Goal: Information Seeking & Learning: Learn about a topic

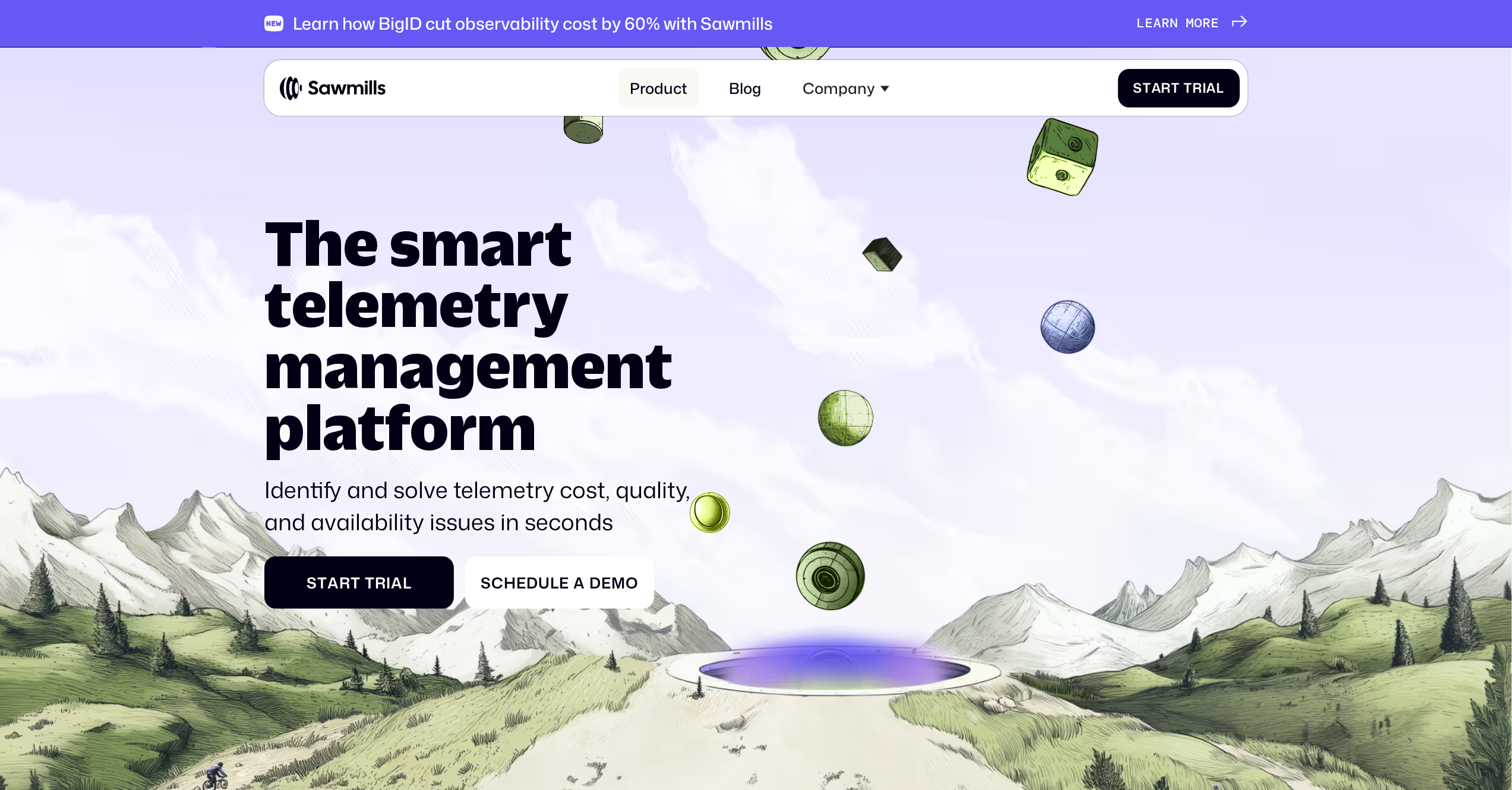
click at [661, 91] on link "Product" at bounding box center [658, 88] width 80 height 41
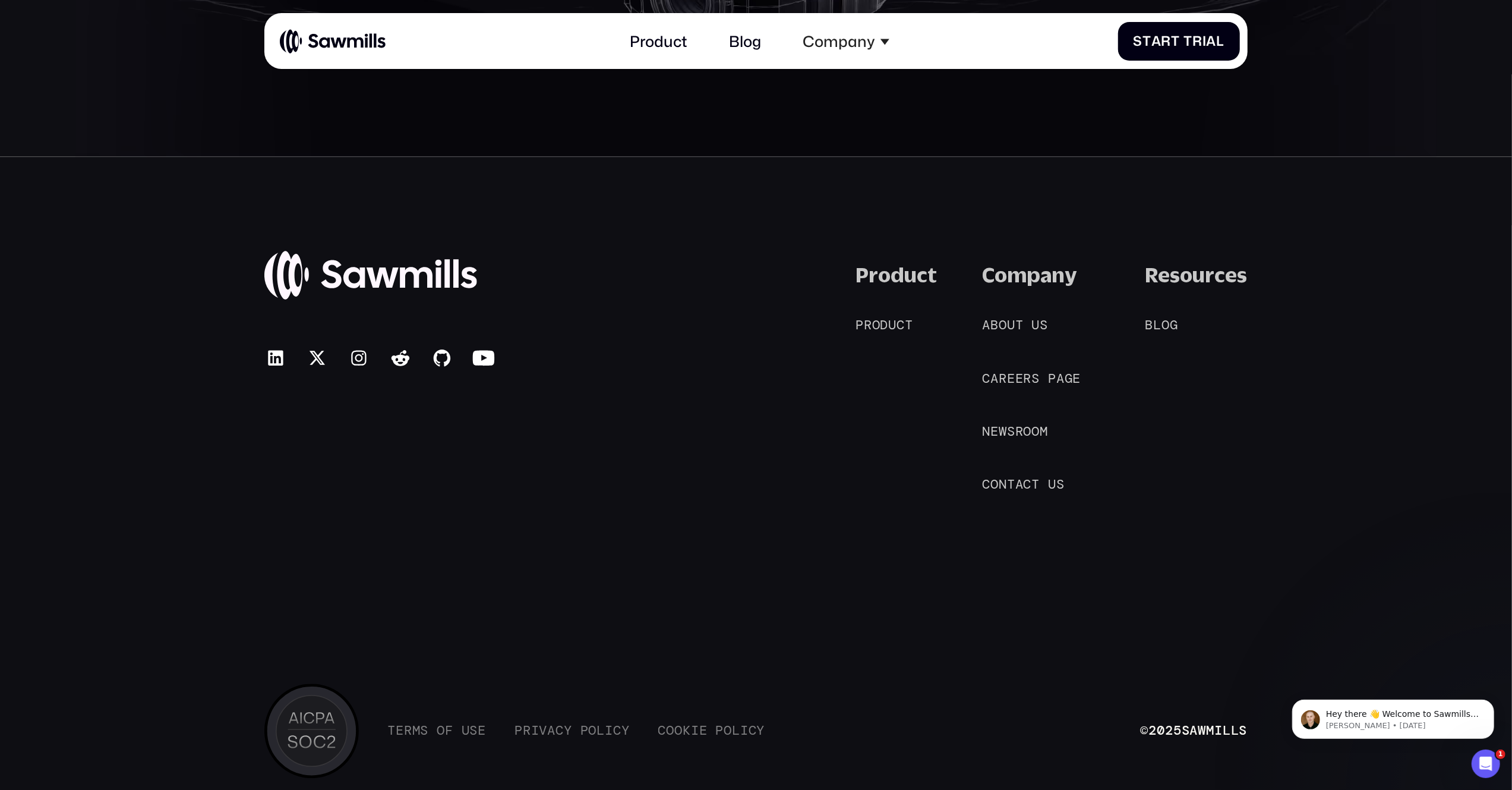
scroll to position [7732, 0]
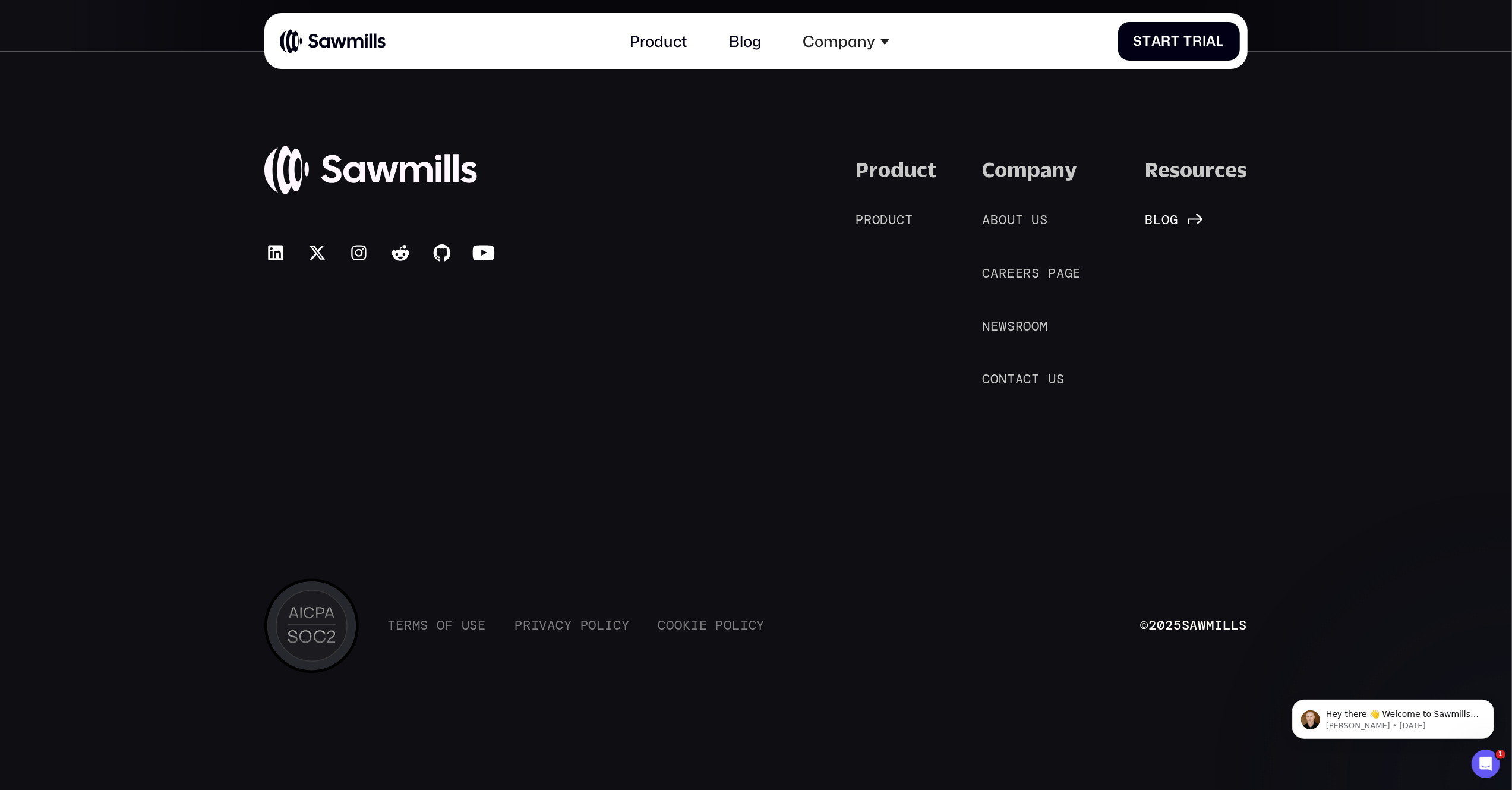
click at [1162, 223] on span "l" at bounding box center [1157, 220] width 8 height 16
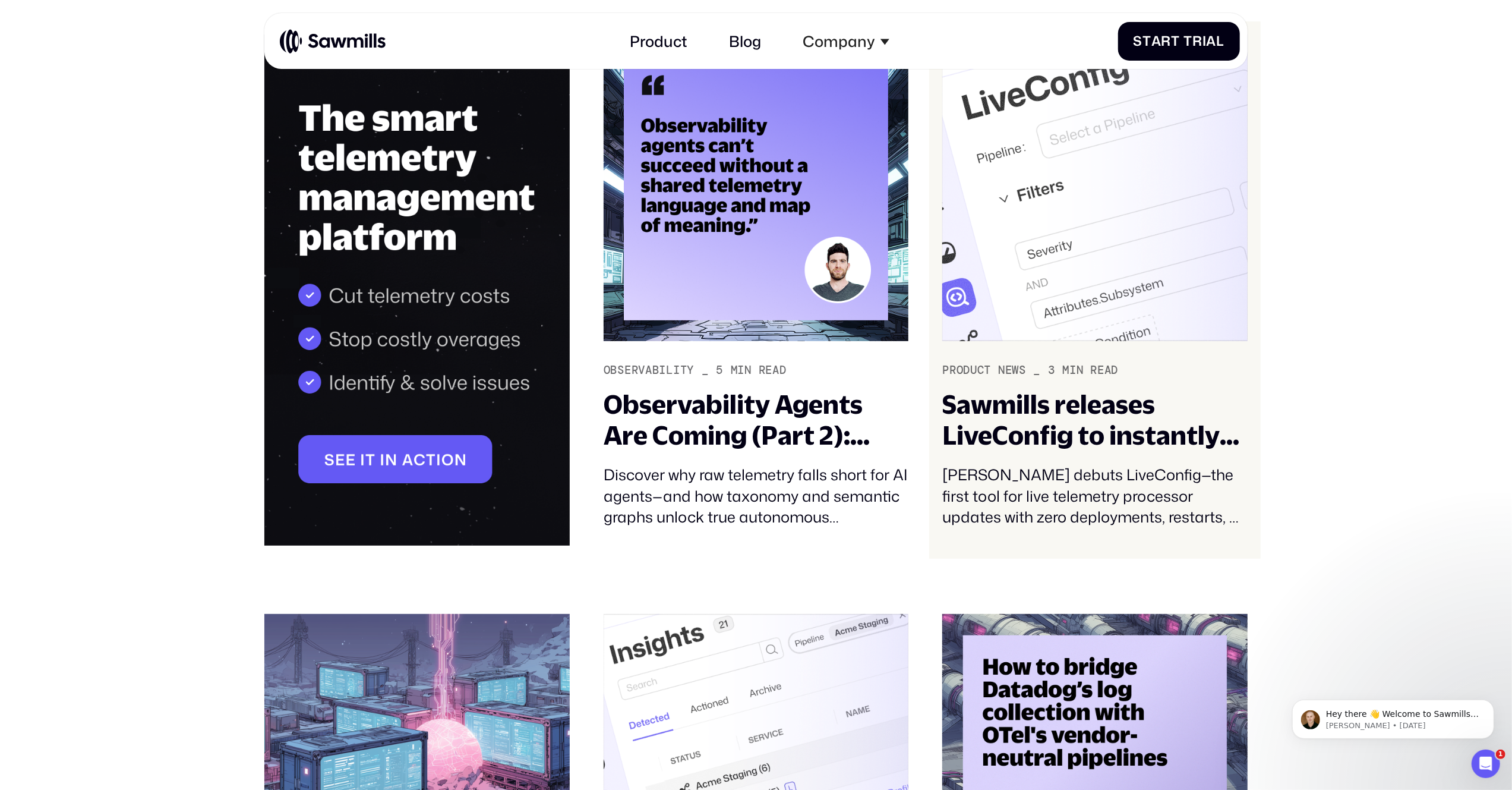
click at [996, 485] on div "[PERSON_NAME] debuts LiveConfig—the first tool for live telemetry processor upd…" at bounding box center [1094, 496] width 305 height 64
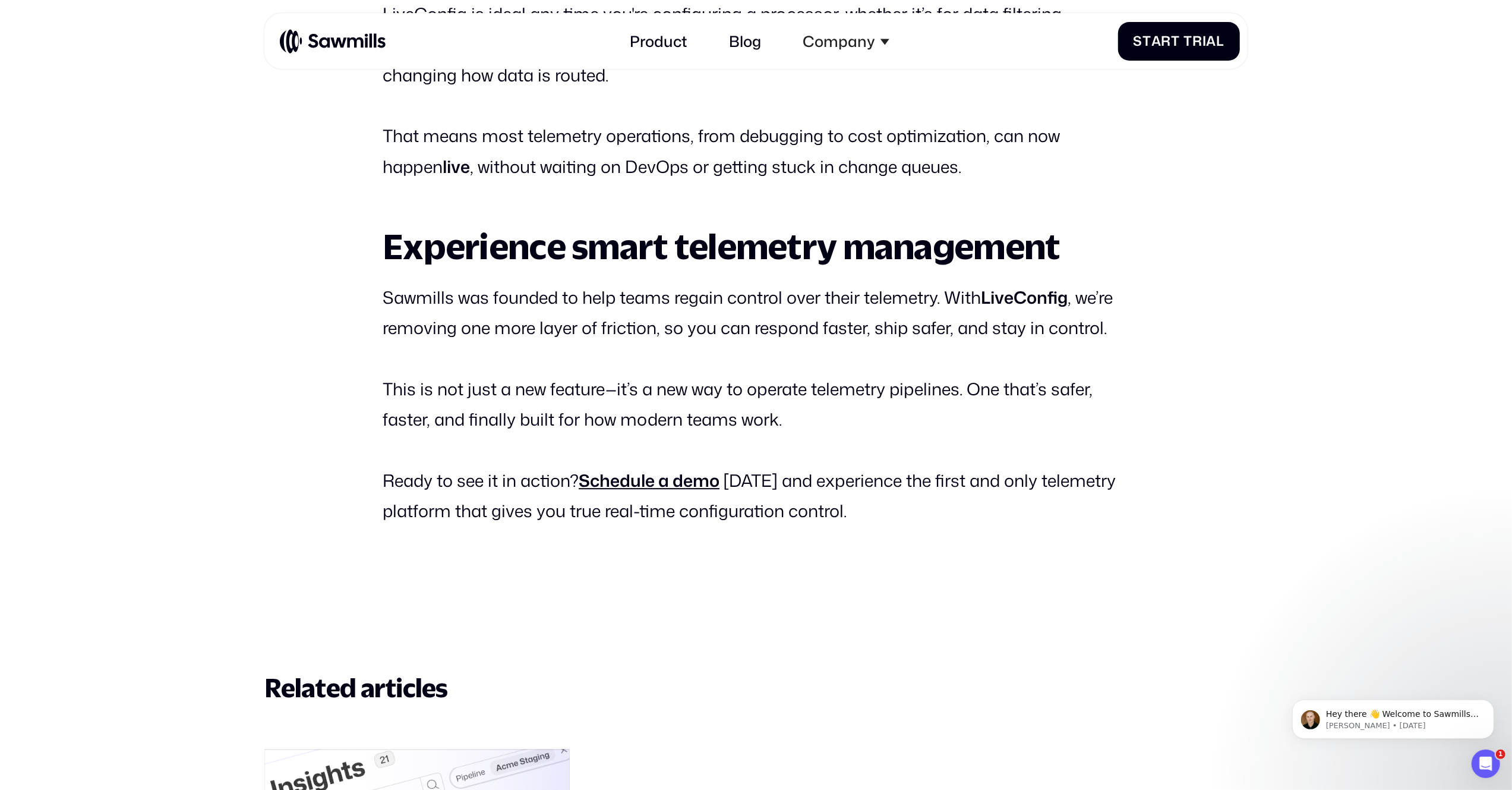
scroll to position [3447, 0]
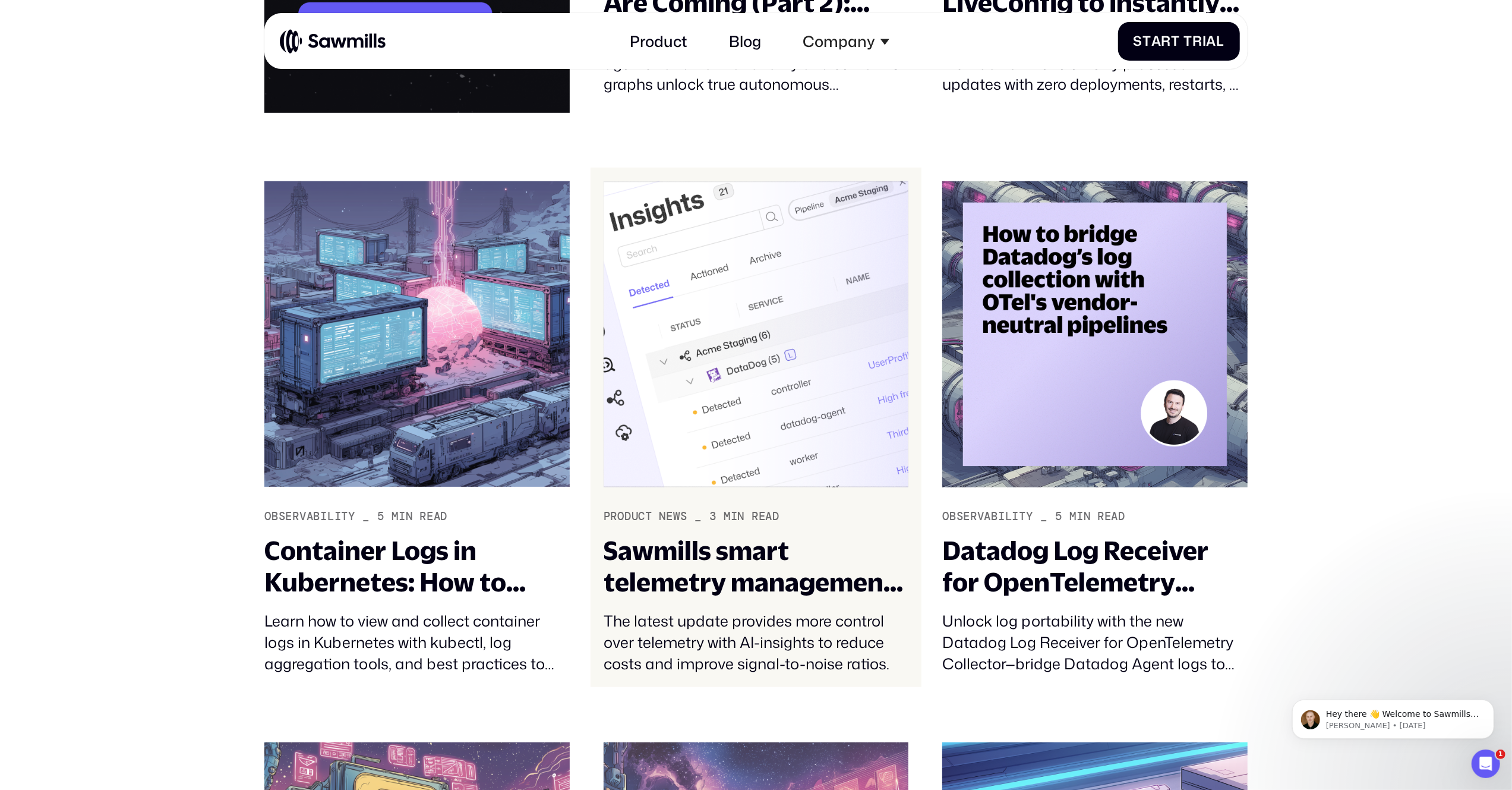
click at [746, 585] on div "Sawmills smart telemetry management just got smarter" at bounding box center [756, 566] width 305 height 62
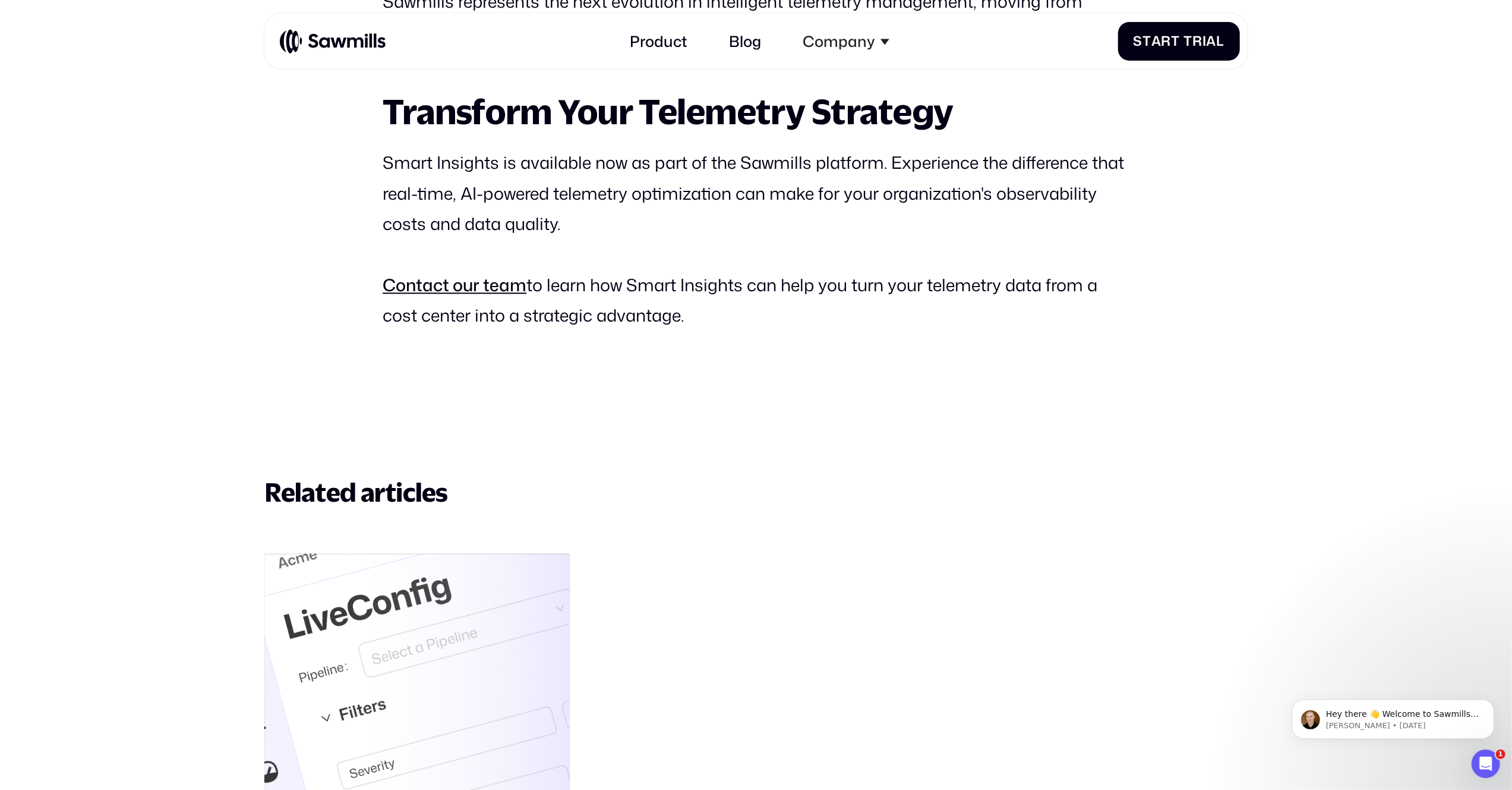
scroll to position [2843, 0]
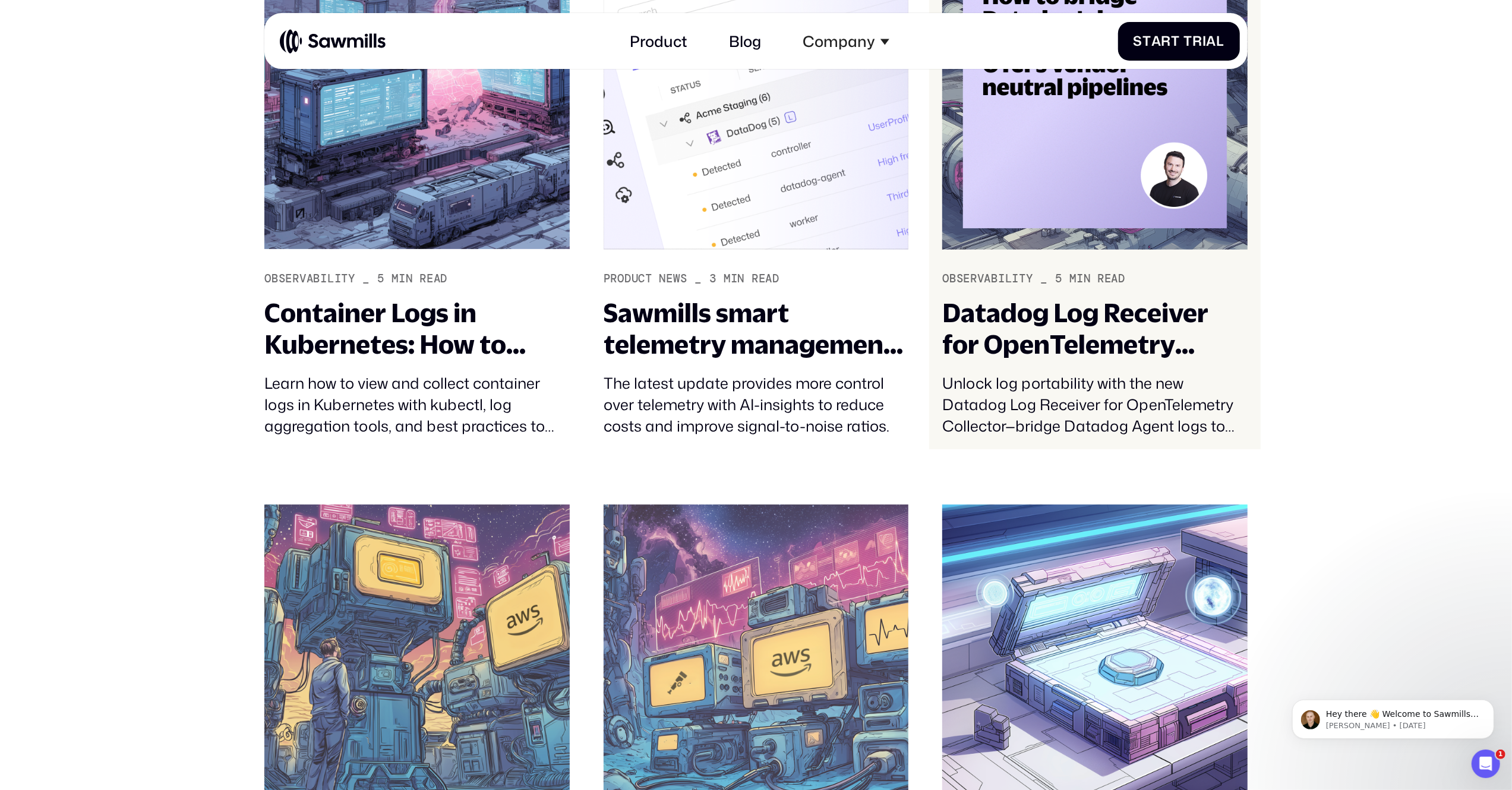
click at [996, 332] on div "Datadog Log Receiver for OpenTelemetry Collector" at bounding box center [1094, 328] width 305 height 62
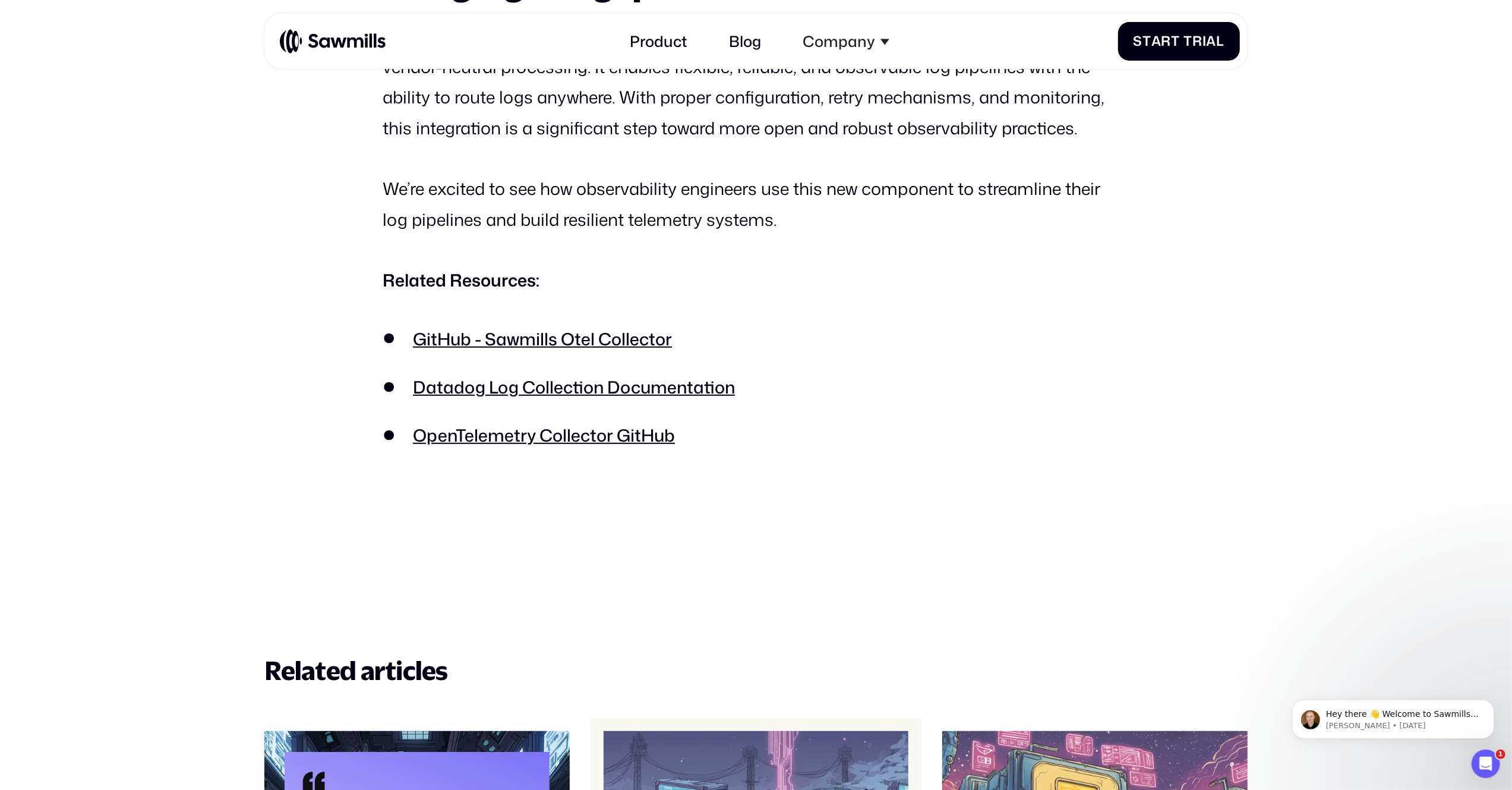
scroll to position [5106, 0]
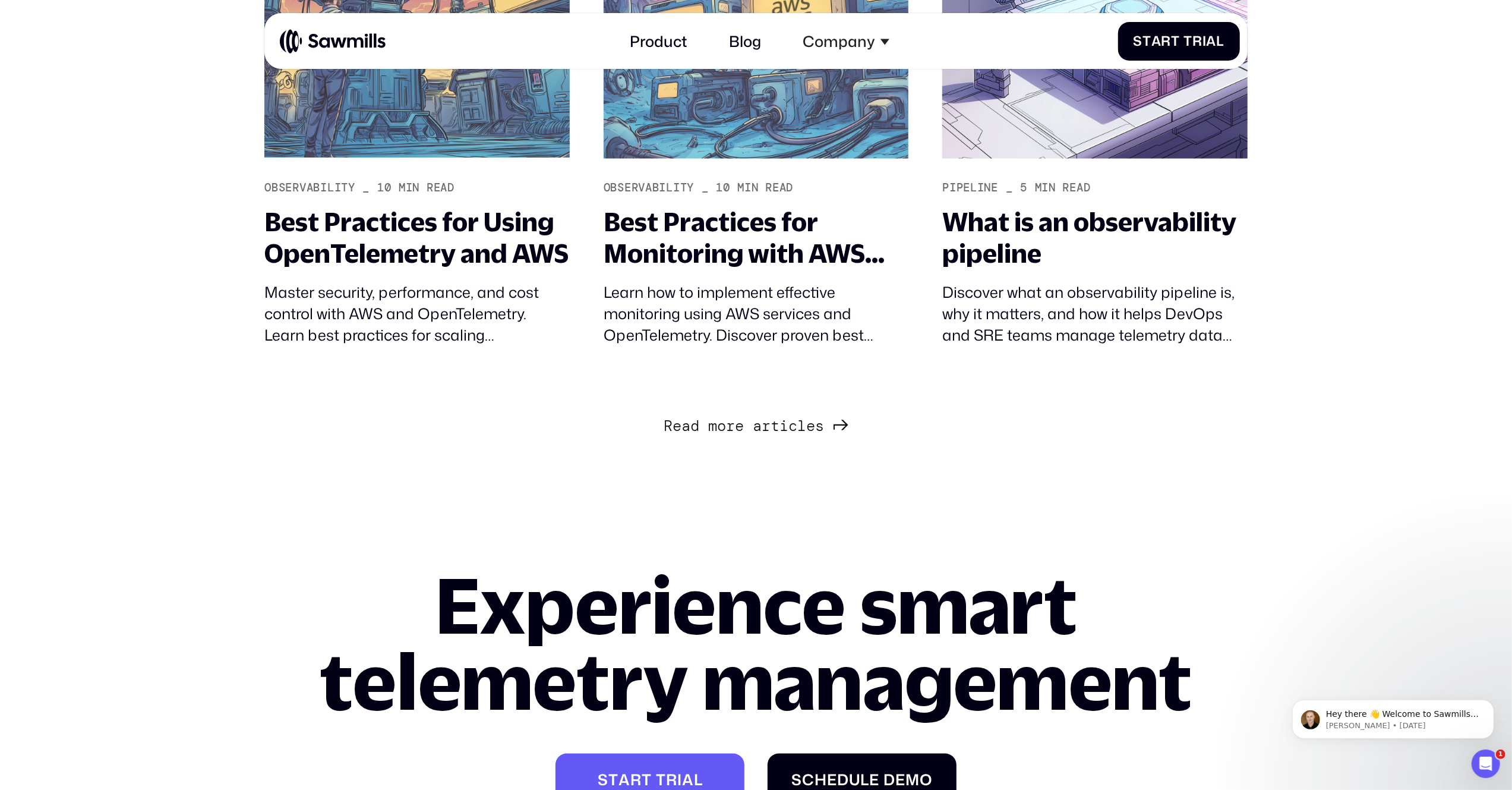
scroll to position [1692, 0]
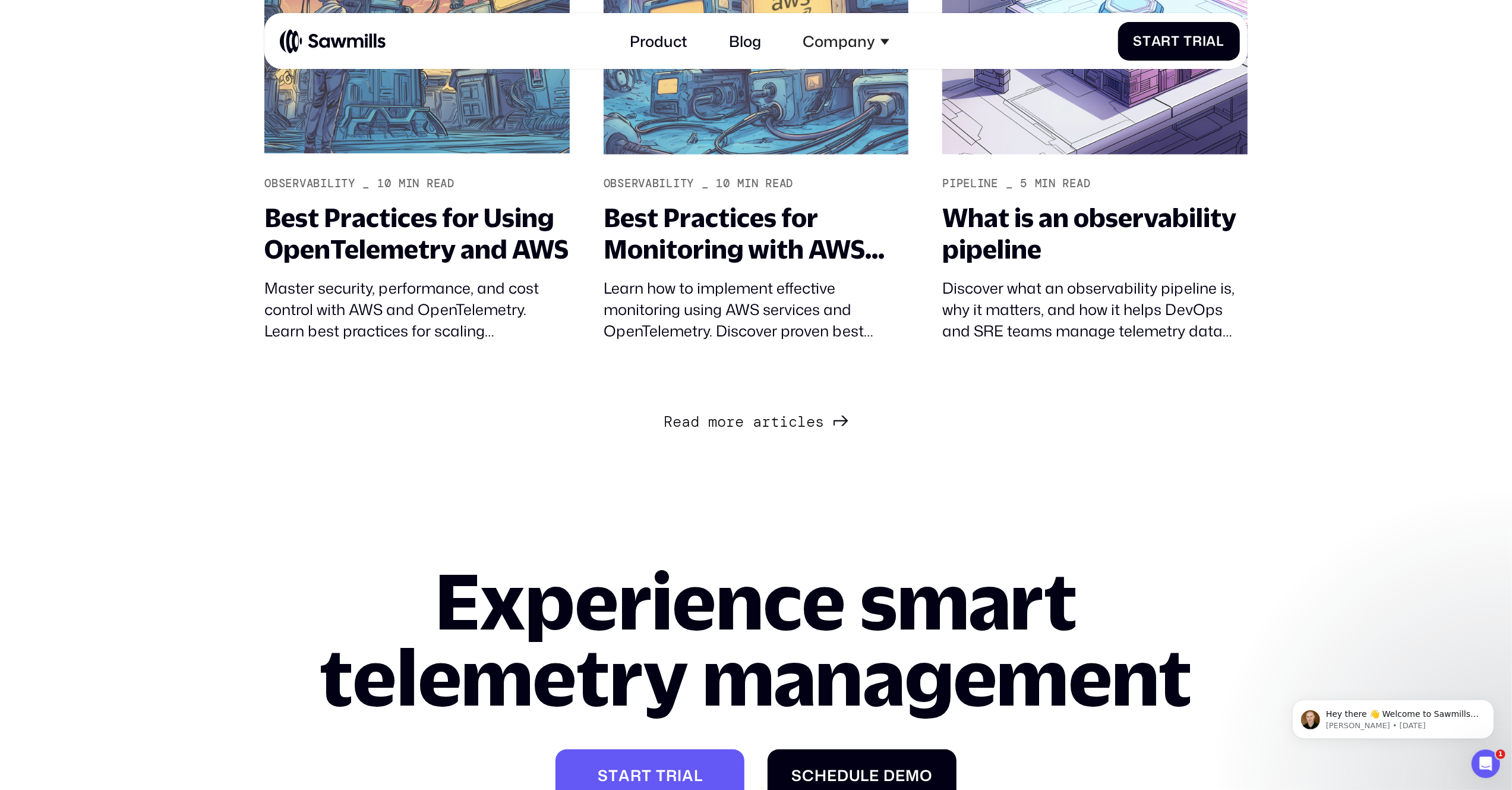
click at [807, 432] on link "R e a d m o r e a r t i c l e s R e a d m o r e a r t i c l e s" at bounding box center [756, 421] width 185 height 27
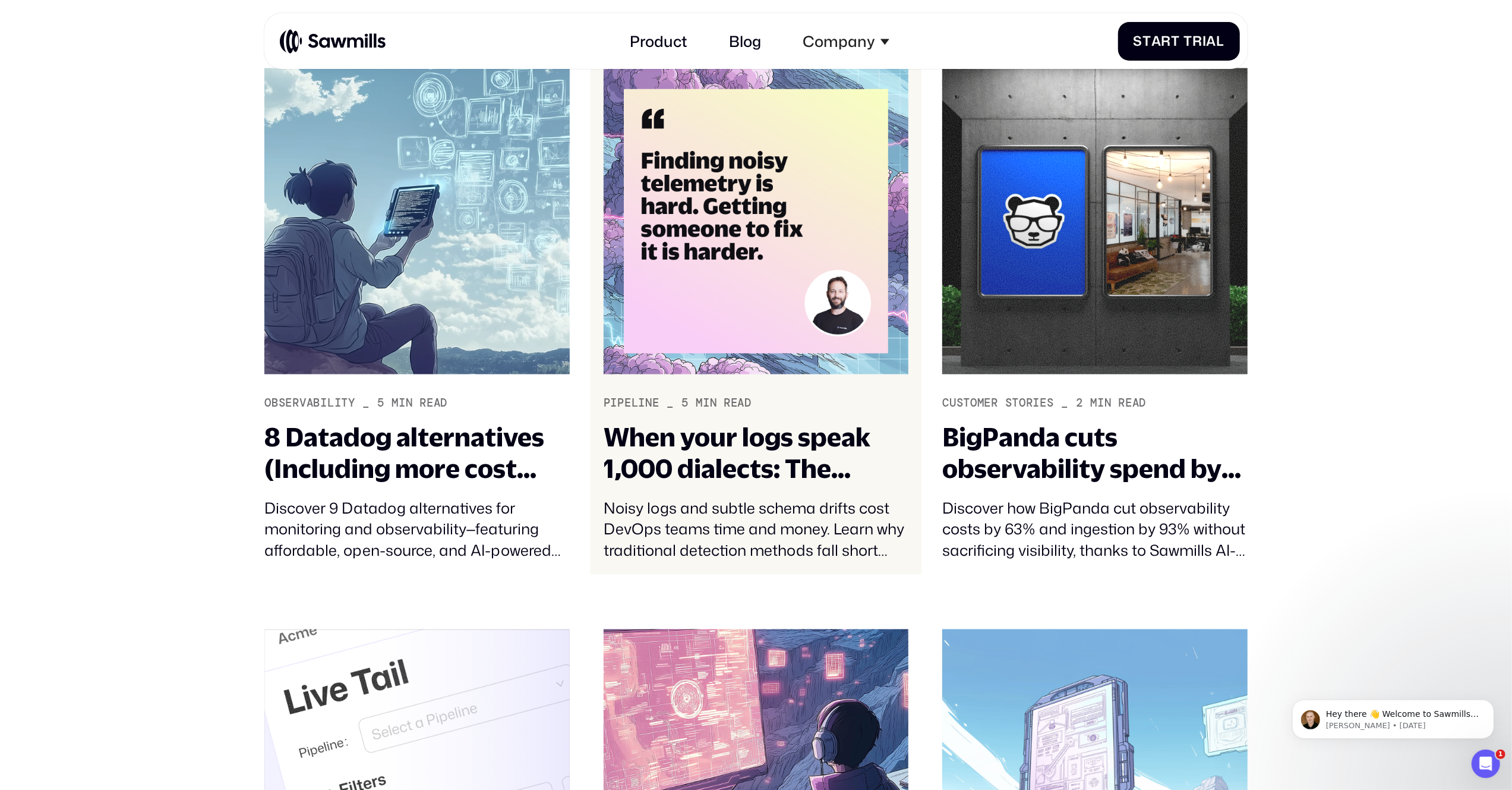
scroll to position [2035, 0]
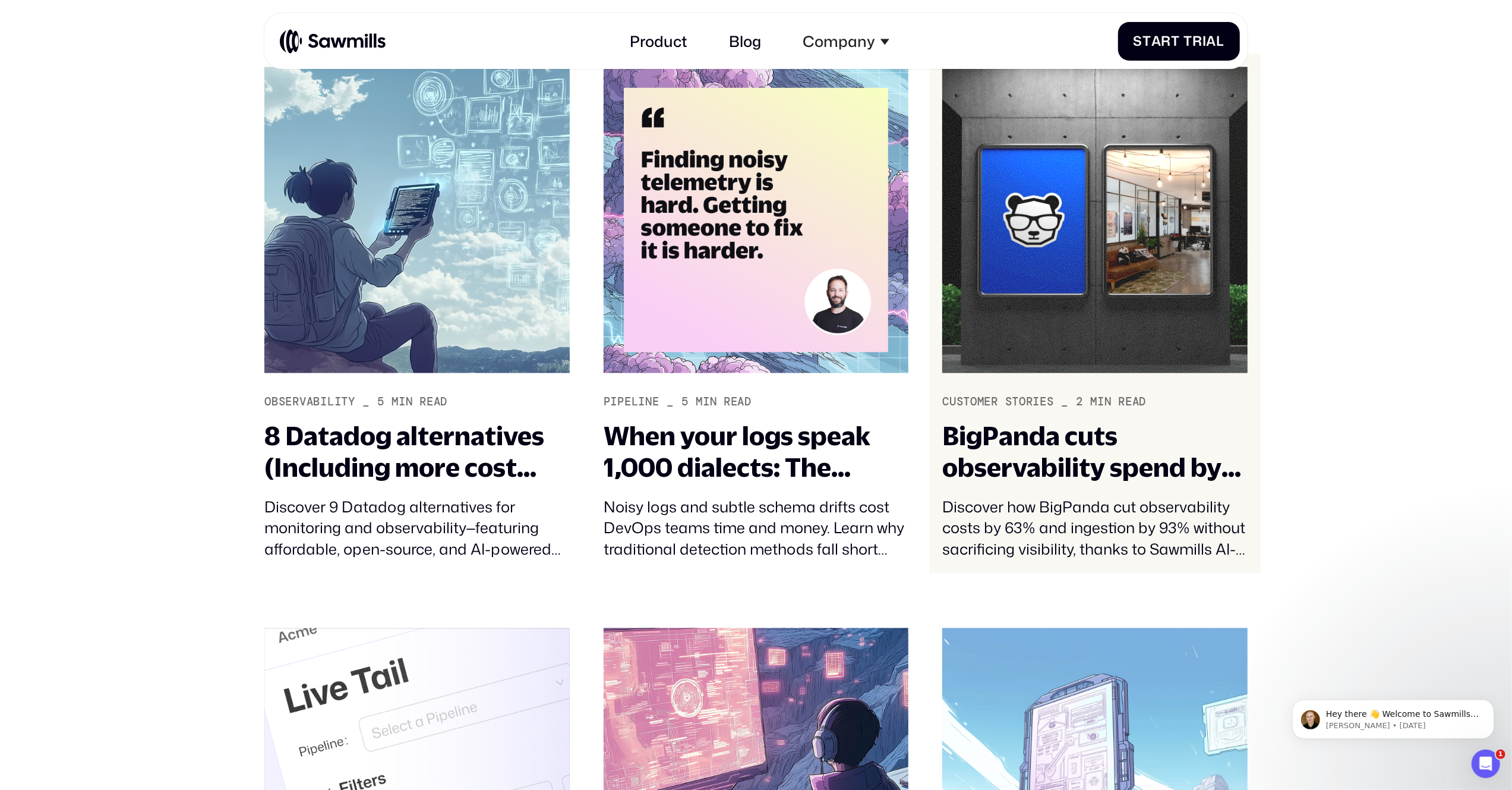
click at [984, 469] on div "BigPanda cuts observability spend by over 60% and ingestion by 93%" at bounding box center [1094, 452] width 305 height 62
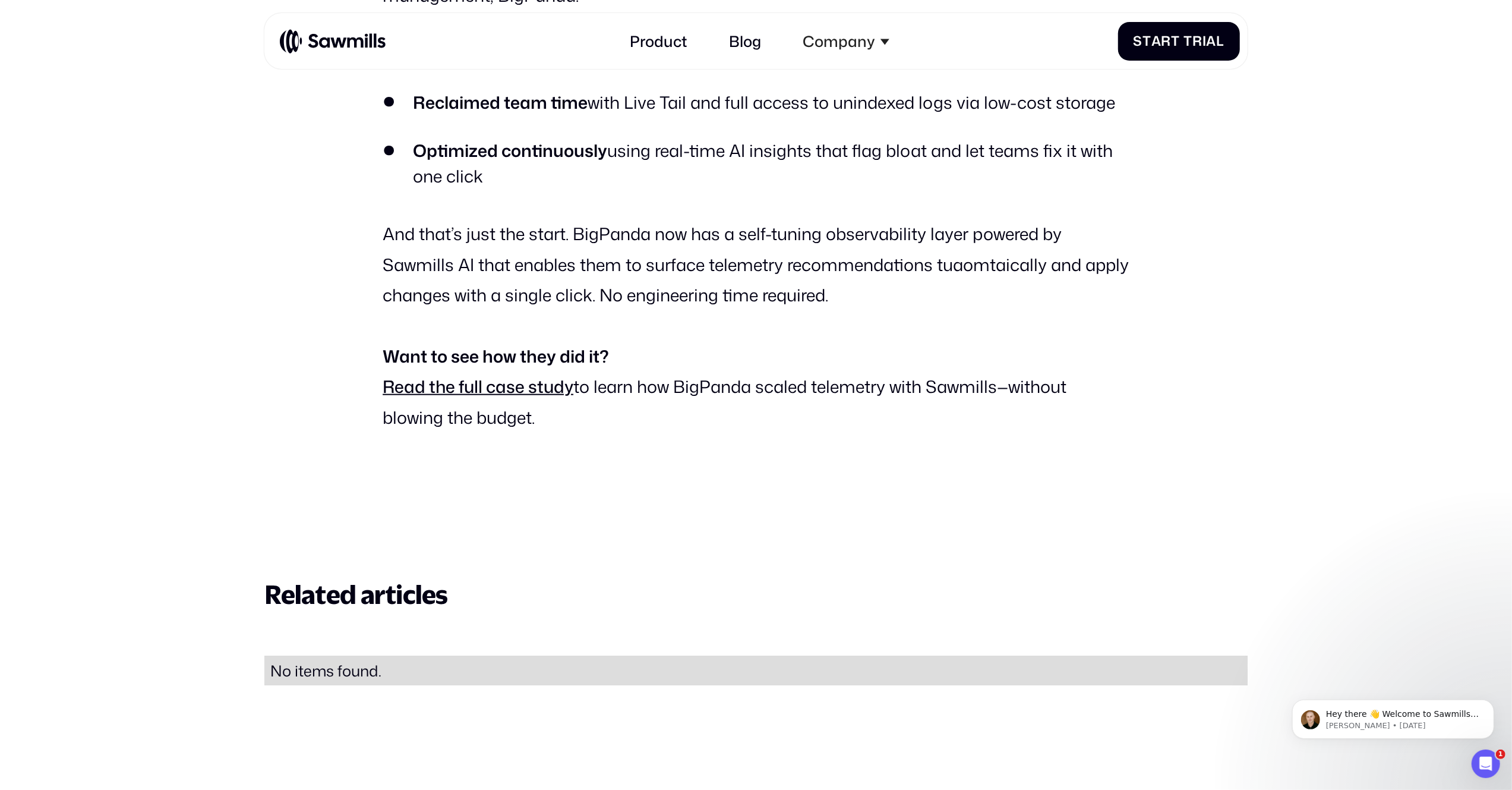
scroll to position [1374, 0]
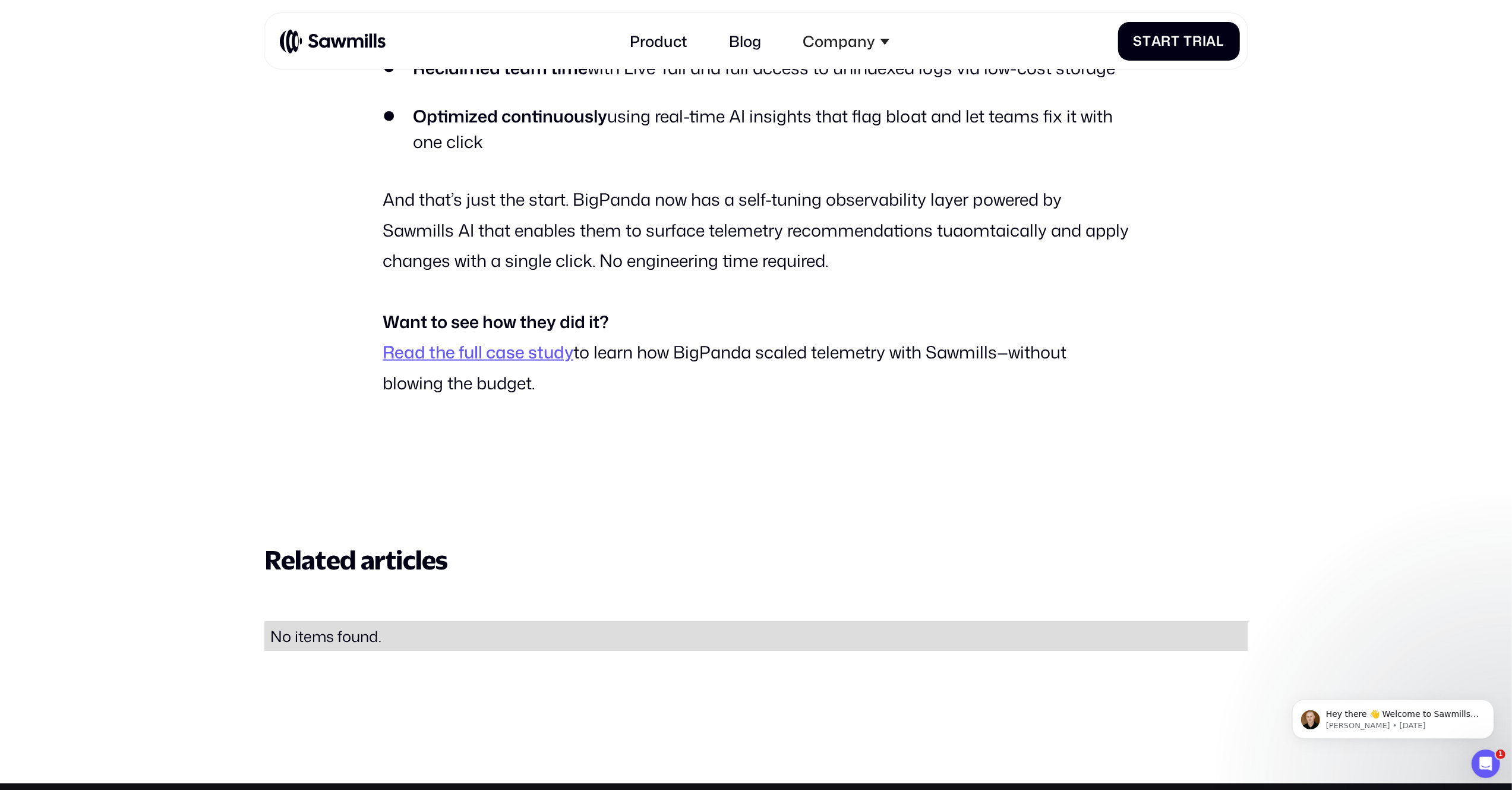
click at [531, 352] on link "Read the full case study" at bounding box center [477, 352] width 191 height 24
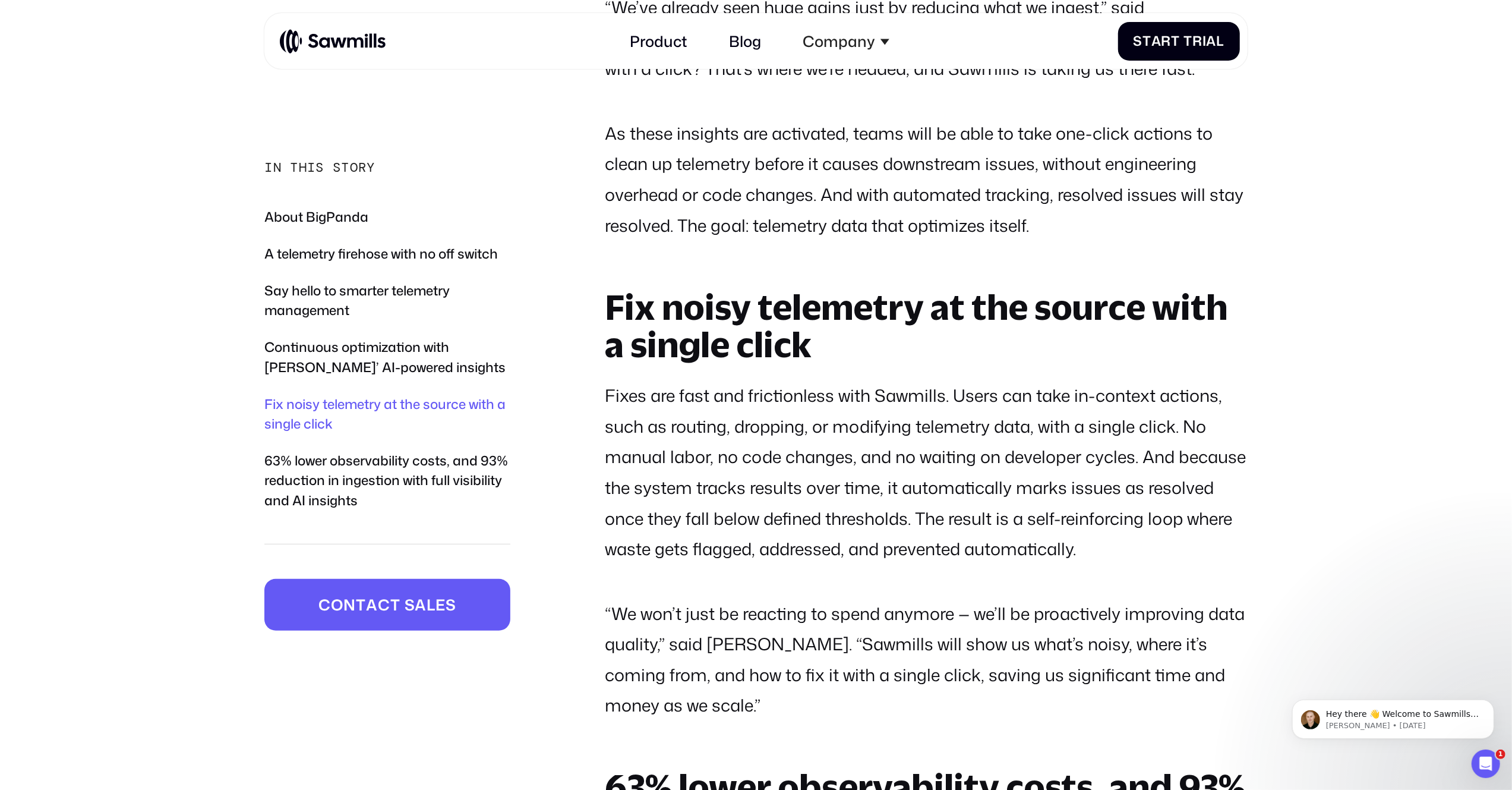
scroll to position [4982, 0]
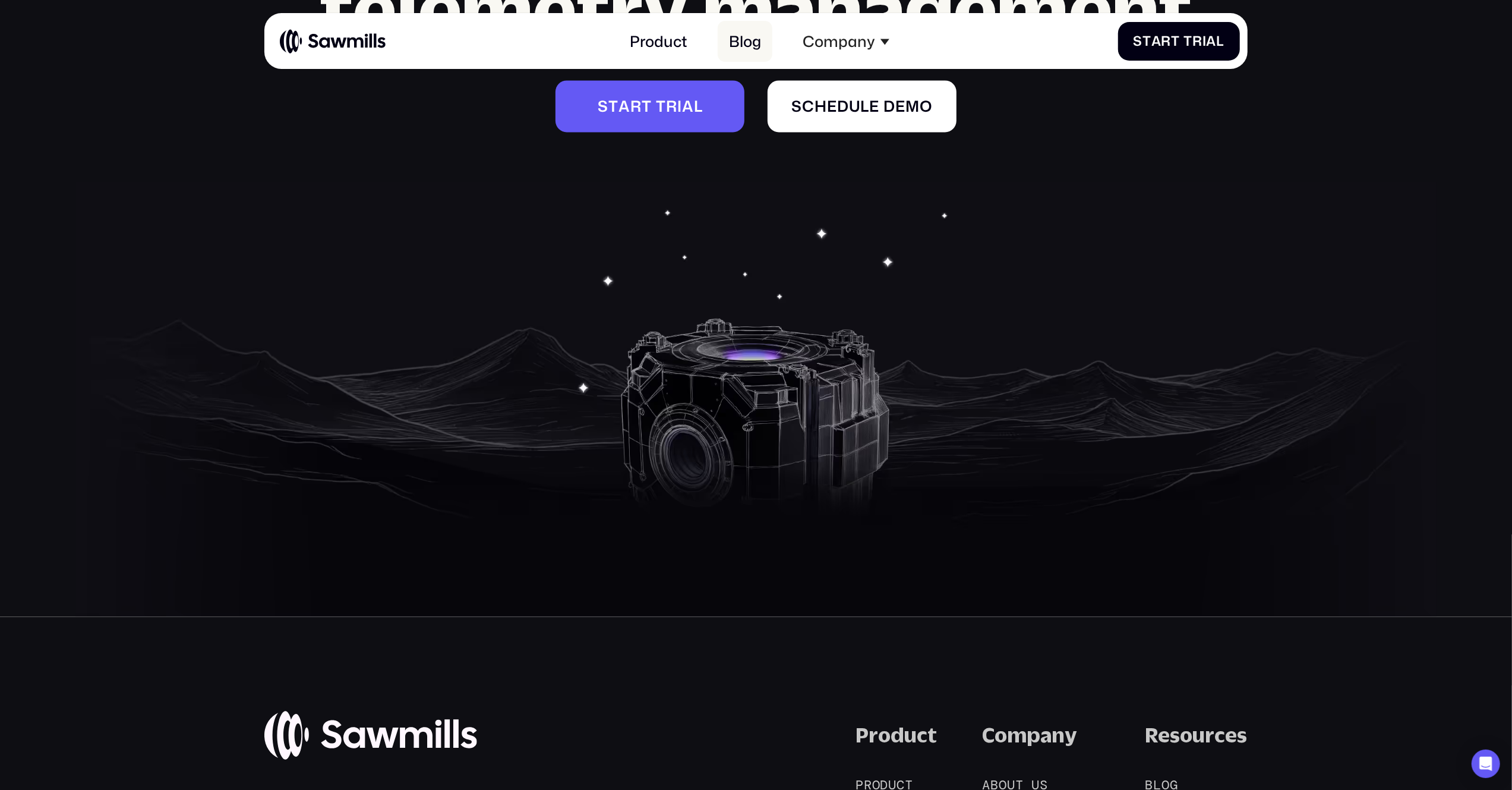
click at [747, 46] on link "Blog" at bounding box center [745, 41] width 55 height 41
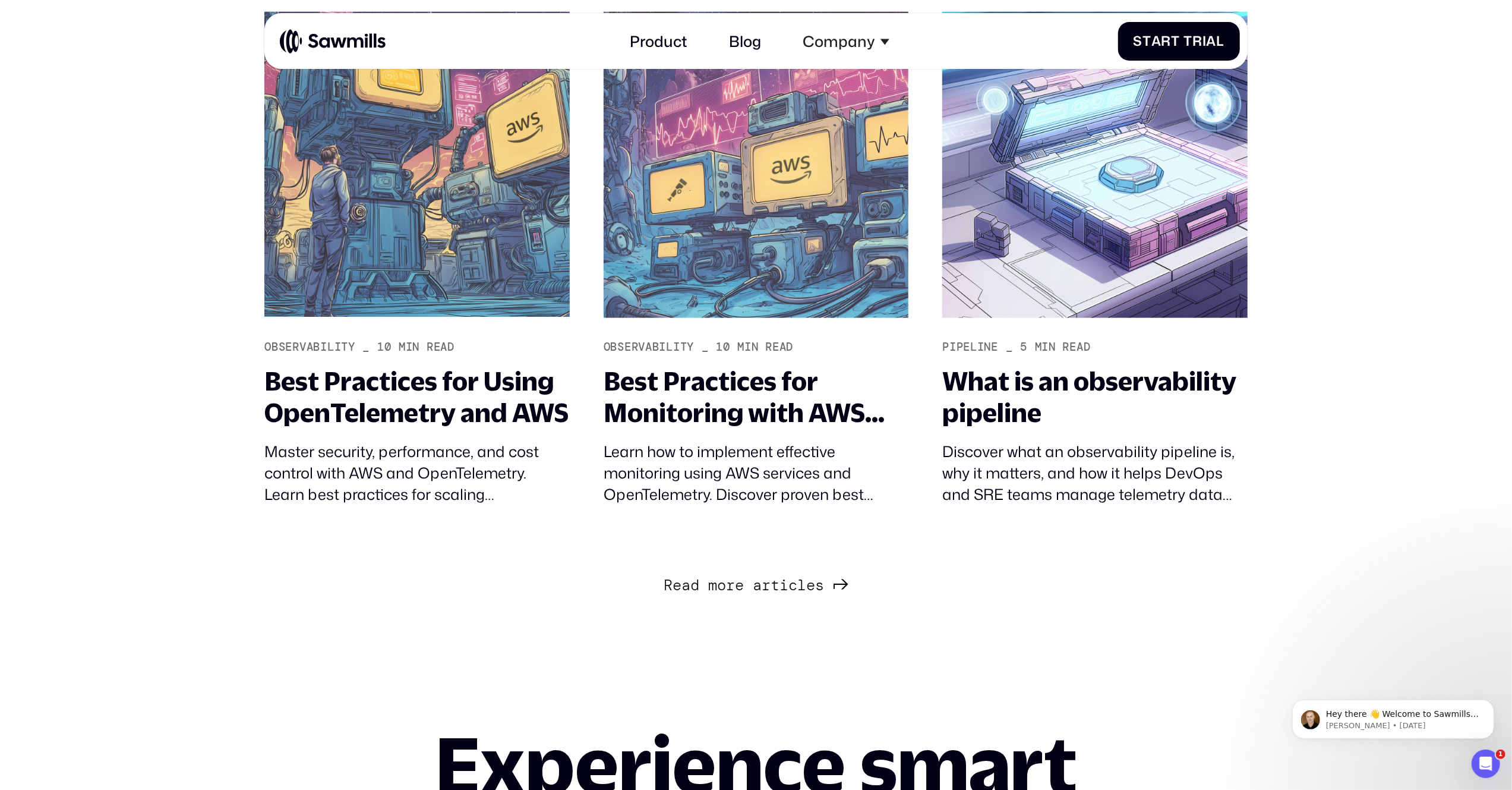
scroll to position [1579, 0]
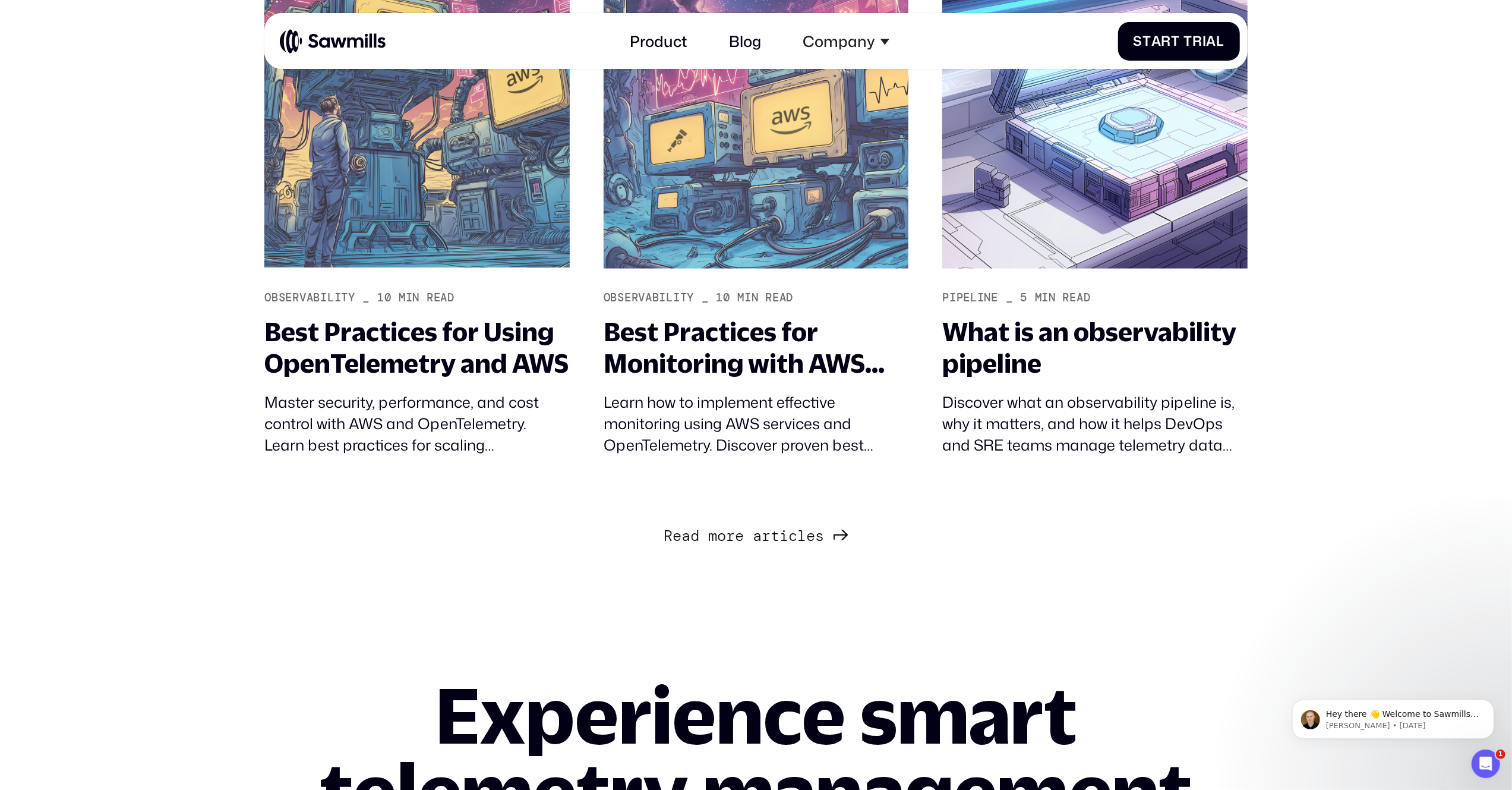
click at [759, 540] on span "a" at bounding box center [757, 536] width 9 height 19
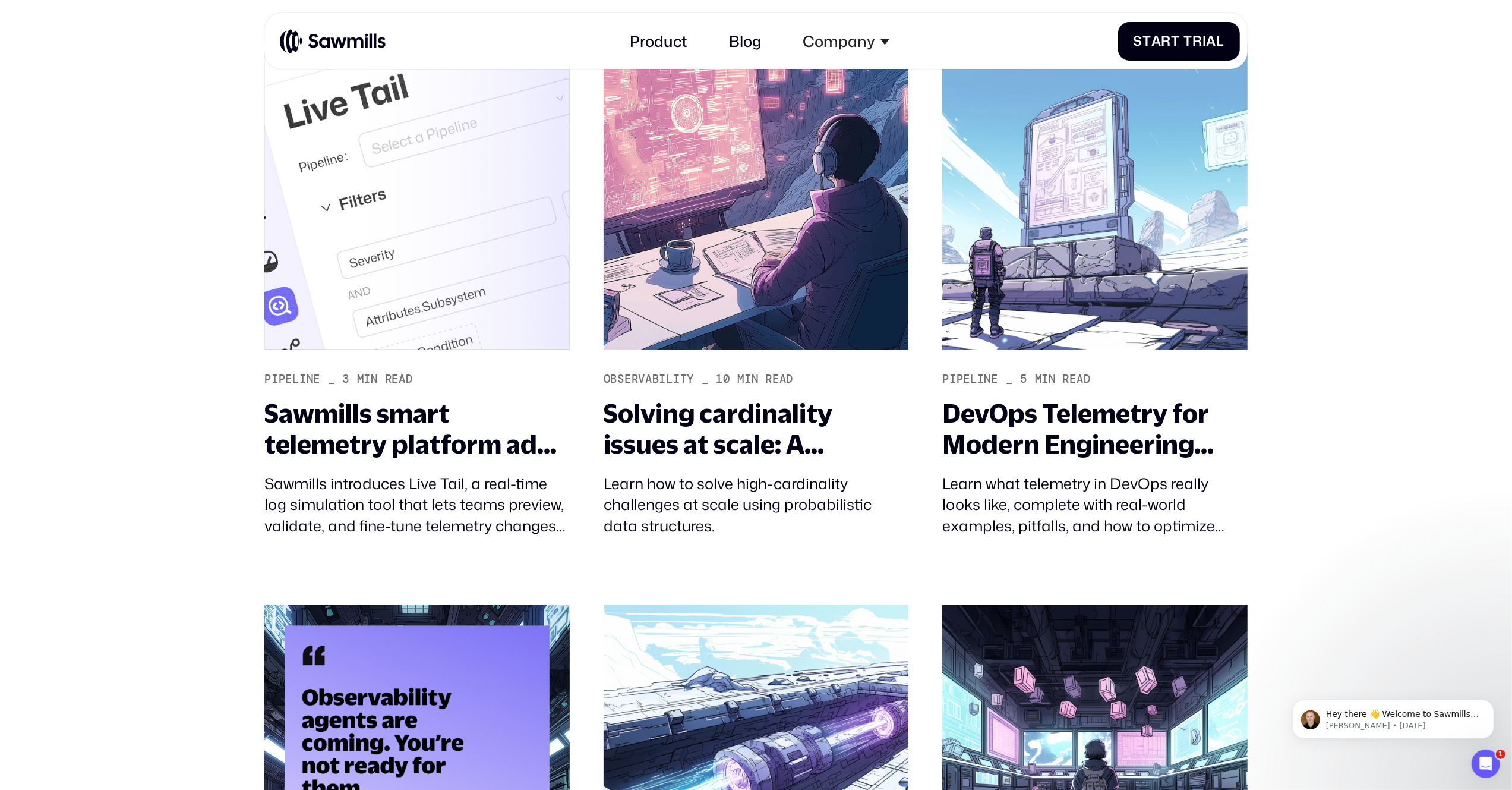
scroll to position [2629, 0]
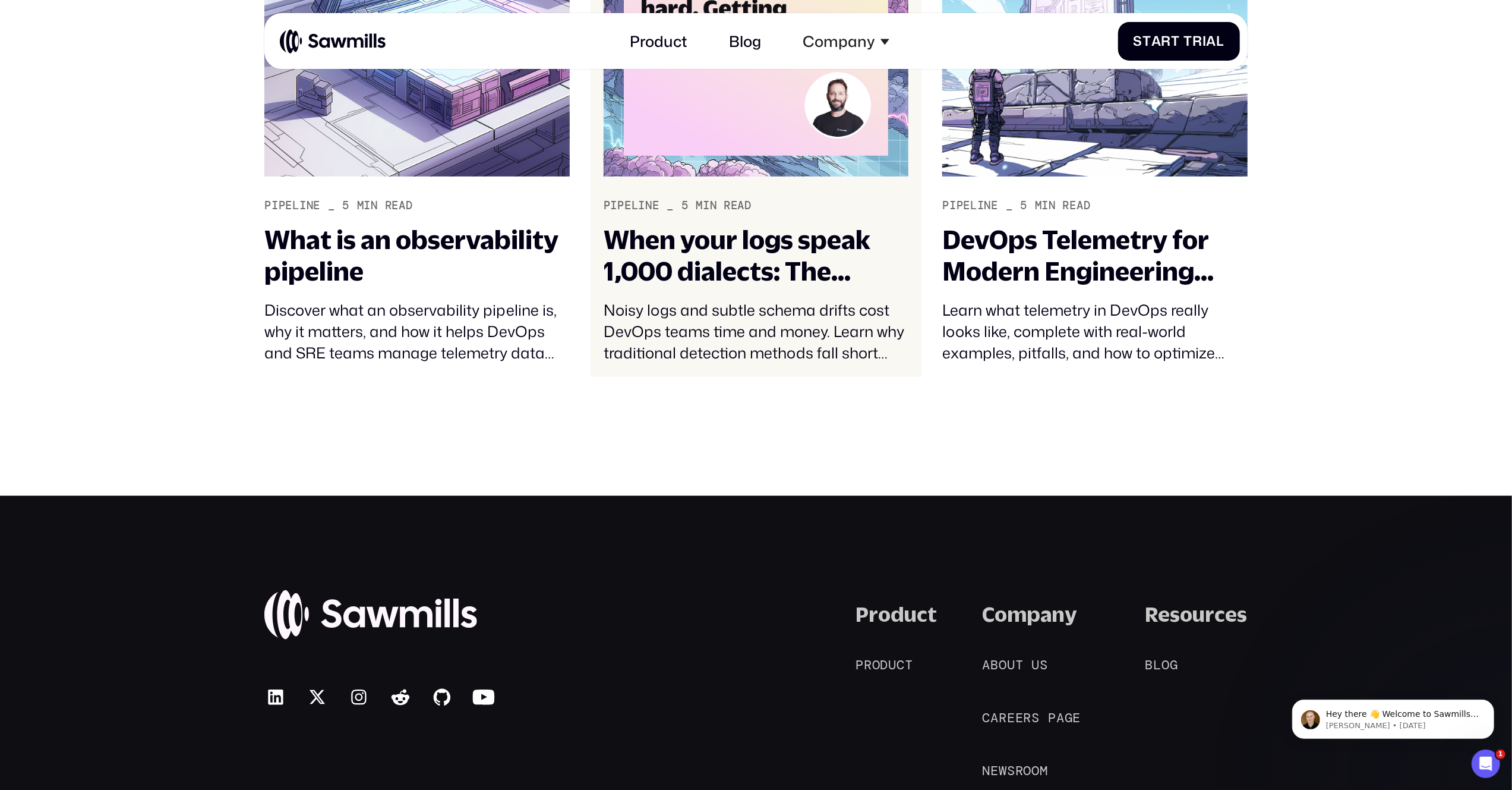
scroll to position [5087, 0]
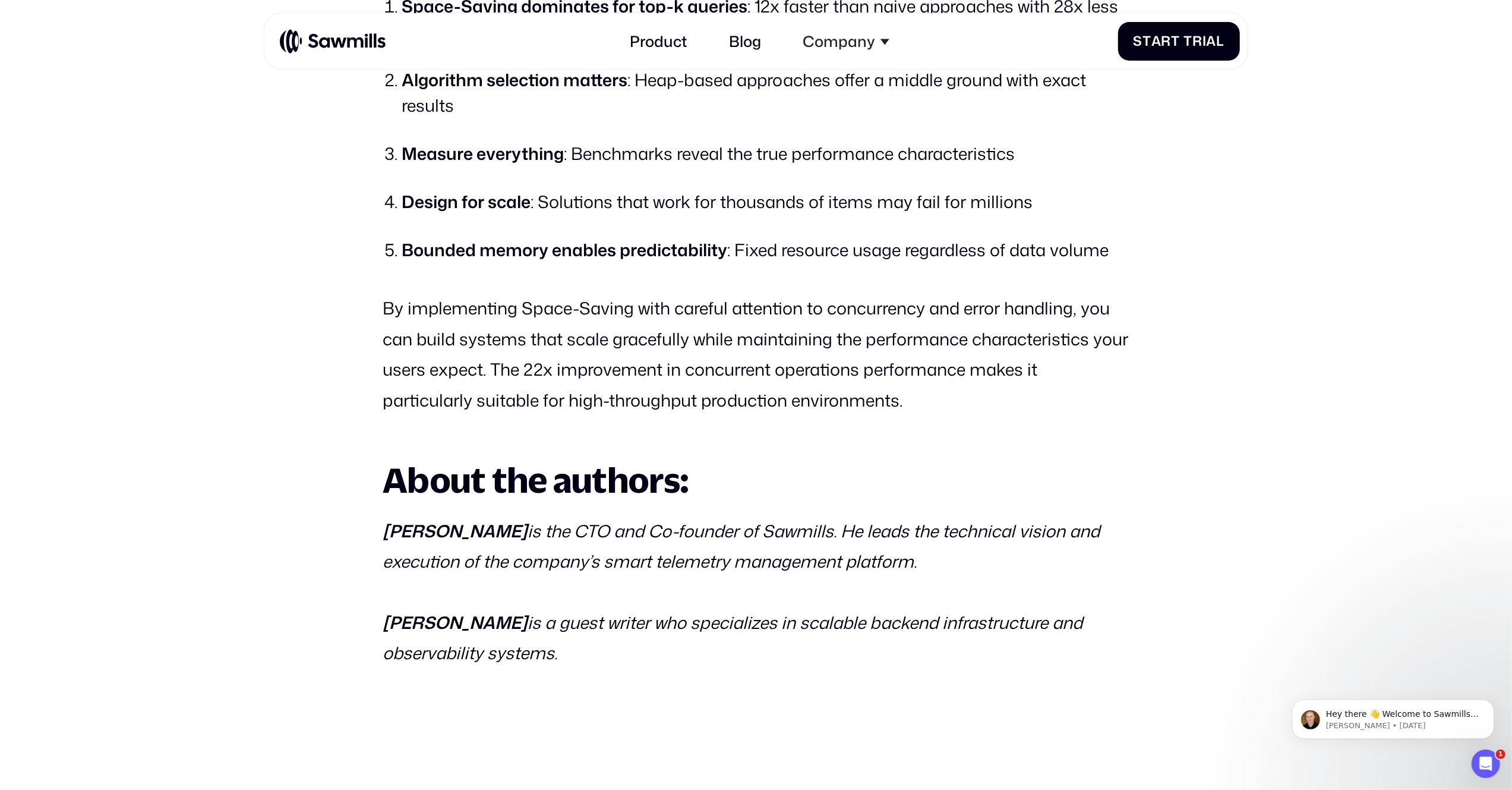
scroll to position [10103, 0]
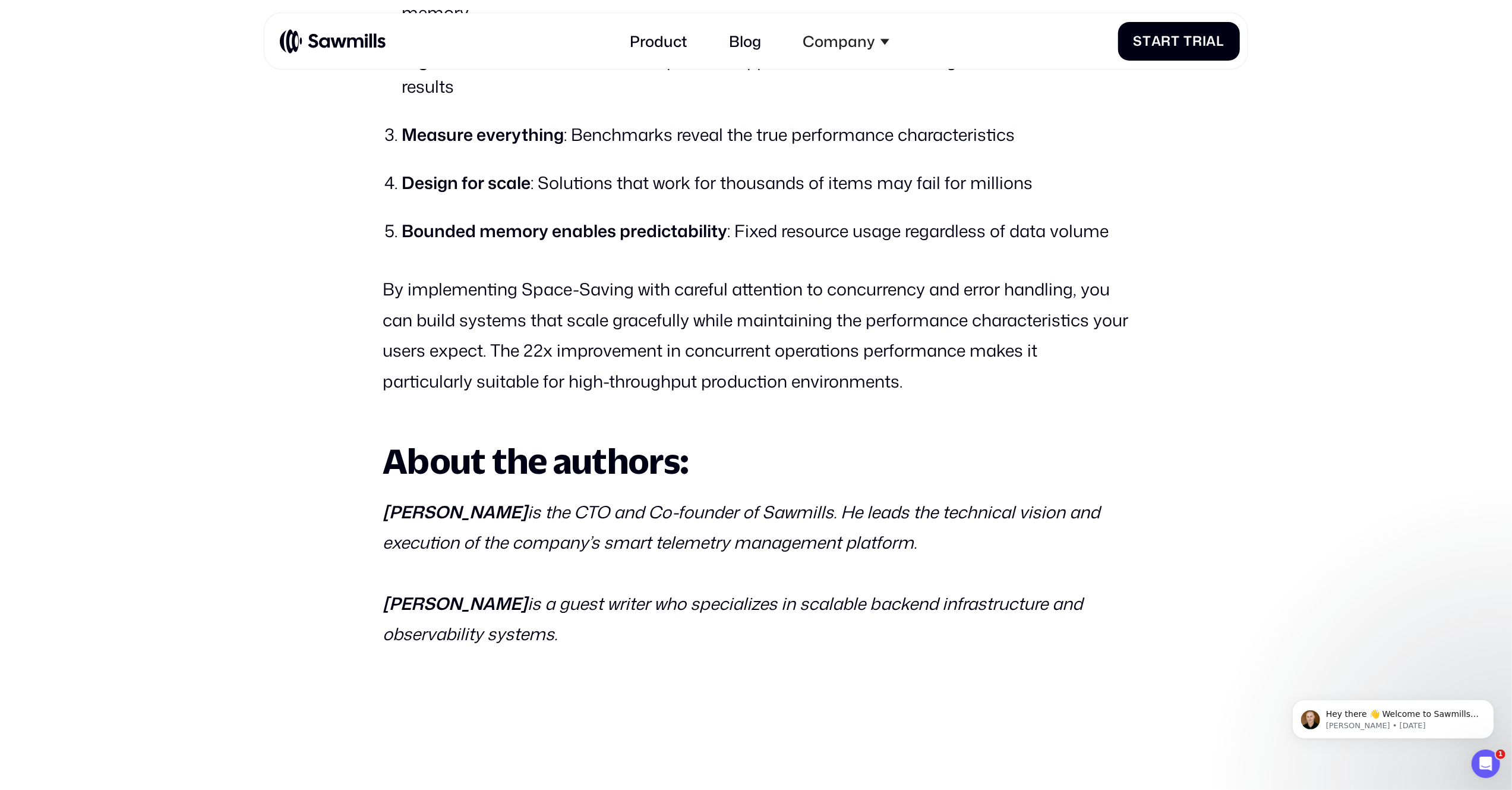
click at [1030, 480] on h2 "About the authors:" at bounding box center [756, 461] width 747 height 38
